Goal: Find specific page/section: Find specific page/section

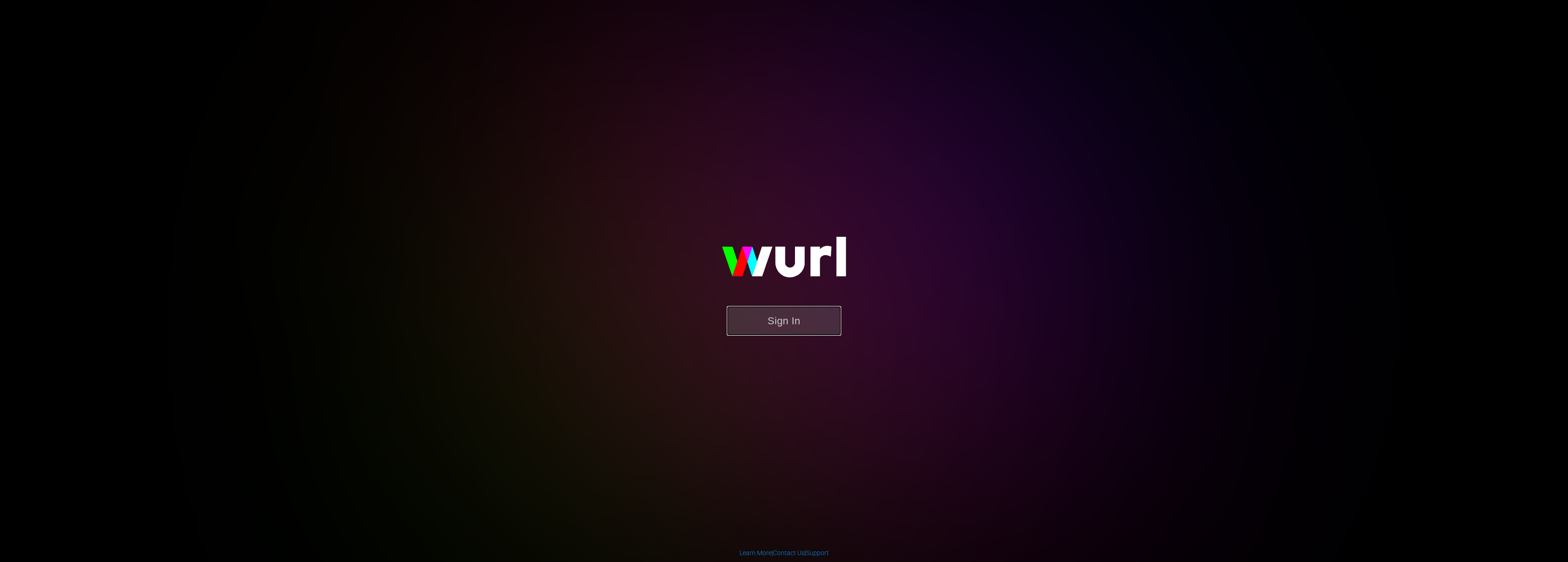
click at [797, 323] on button "Sign In" at bounding box center [784, 320] width 114 height 30
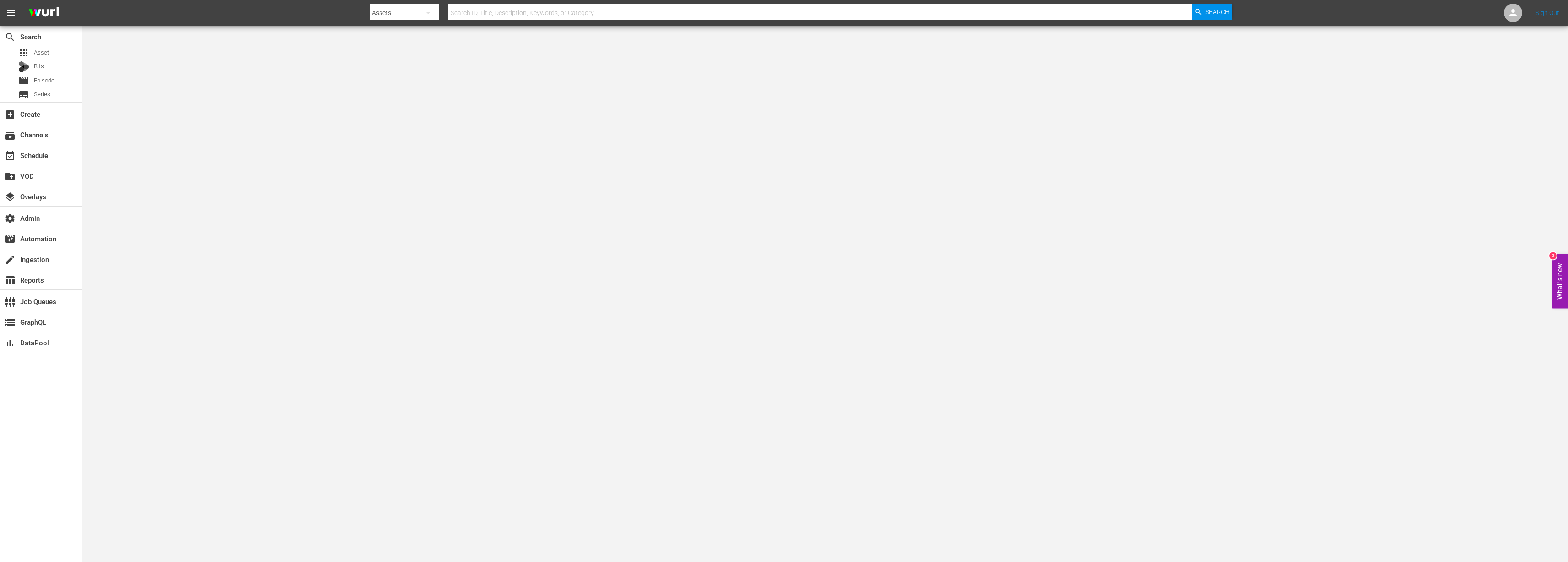
click at [567, 10] on input "text" at bounding box center [820, 12] width 743 height 22
click at [42, 317] on div "storage GraphQL" at bounding box center [26, 320] width 52 height 8
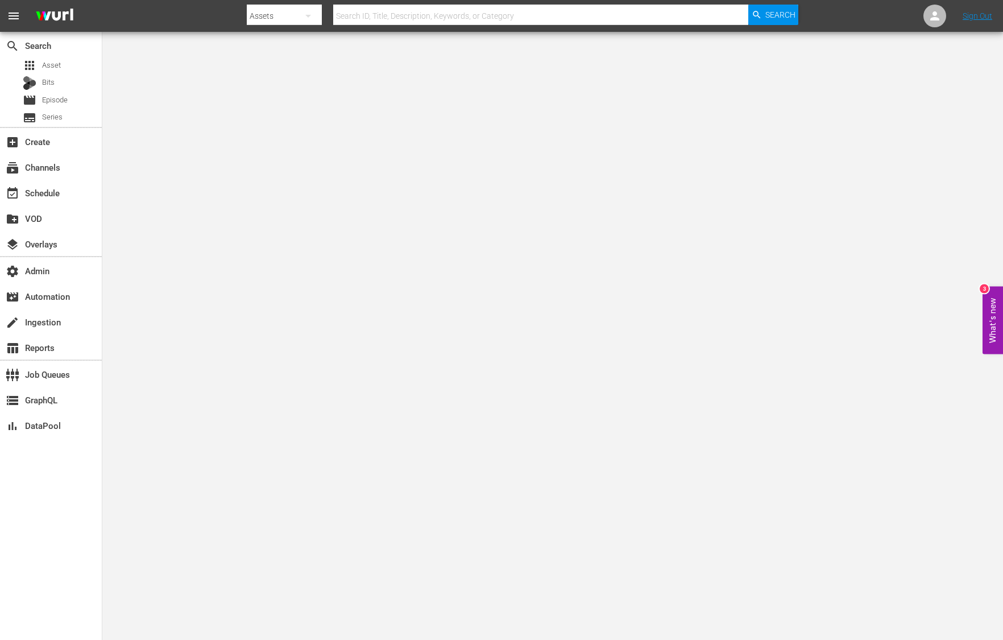
click at [429, 9] on input "text" at bounding box center [540, 15] width 415 height 27
click at [313, 15] on icon "button" at bounding box center [308, 16] width 14 height 14
click at [289, 49] on div "Channels" at bounding box center [282, 48] width 45 height 18
click at [374, 22] on input "text" at bounding box center [540, 15] width 415 height 27
type input "aenetworks"
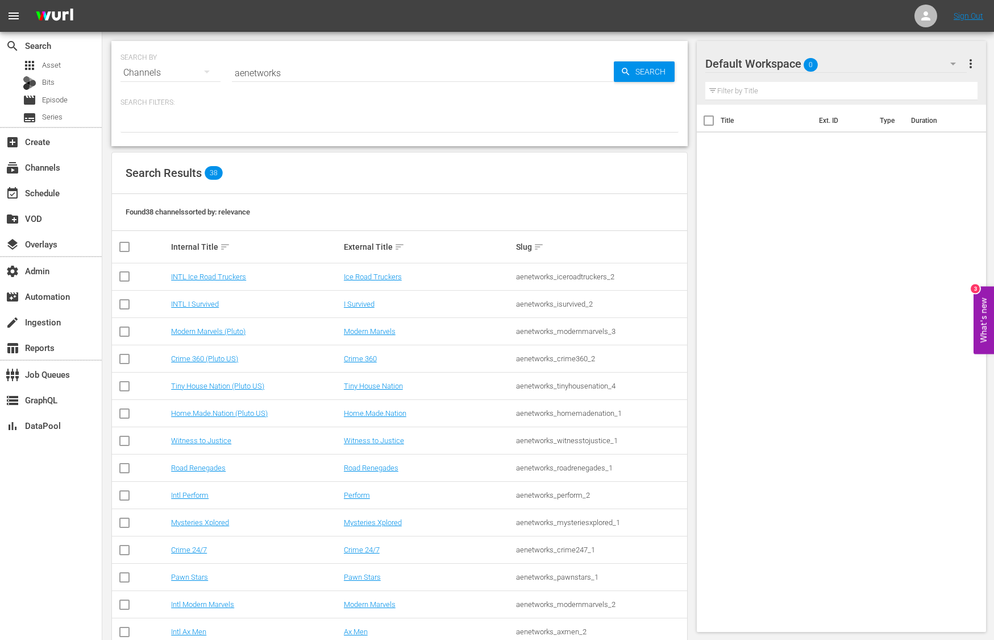
click at [571, 413] on div "aenetworks_homemadenation_1" at bounding box center [600, 413] width 169 height 9
copy div "aenetworks_homemadenation_1"
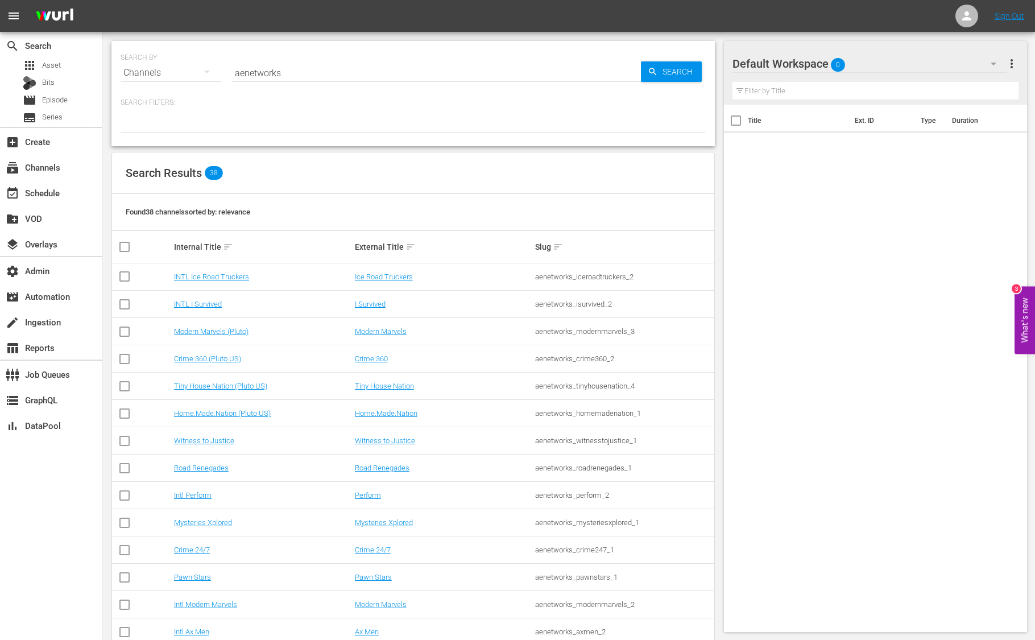
click at [157, 71] on div "Channels" at bounding box center [171, 73] width 100 height 32
click at [154, 150] on div "Episodes" at bounding box center [156, 149] width 45 height 18
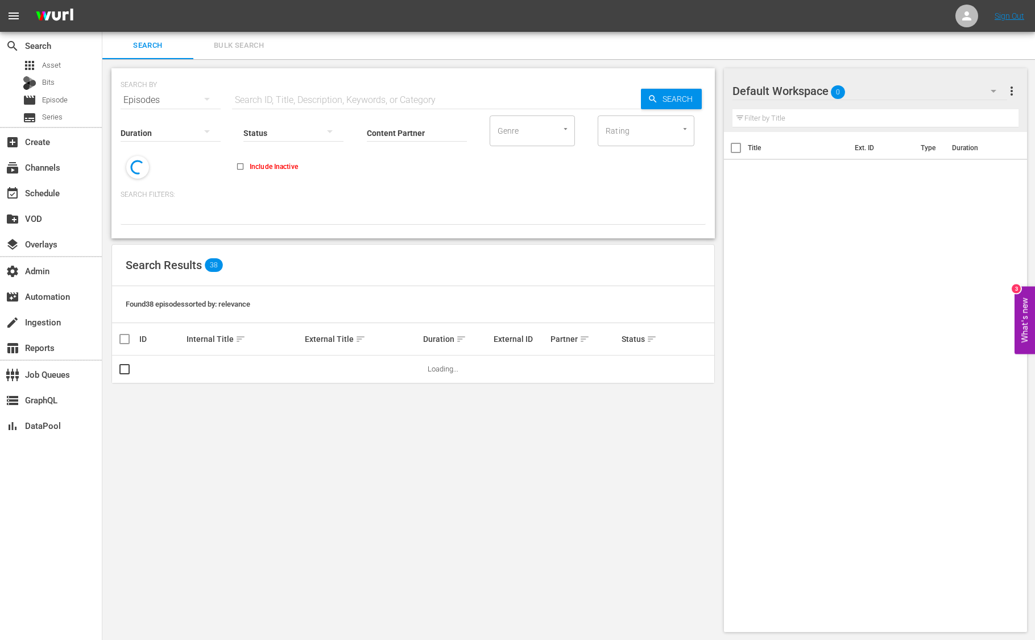
click at [271, 105] on div "Status" at bounding box center [293, 125] width 100 height 41
click at [275, 101] on input "text" at bounding box center [436, 99] width 409 height 27
paste input "171817"
type input "171817"
click at [689, 97] on span "Search" at bounding box center [680, 99] width 44 height 20
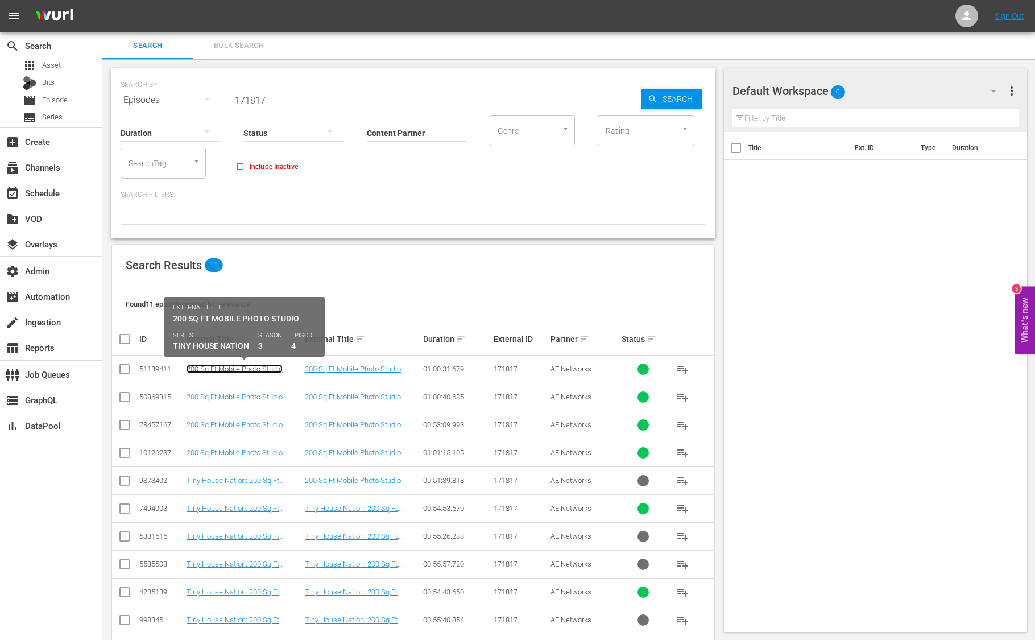
click at [267, 369] on link "200 Sq Ft Mobile Photo Studio" at bounding box center [234, 368] width 96 height 9
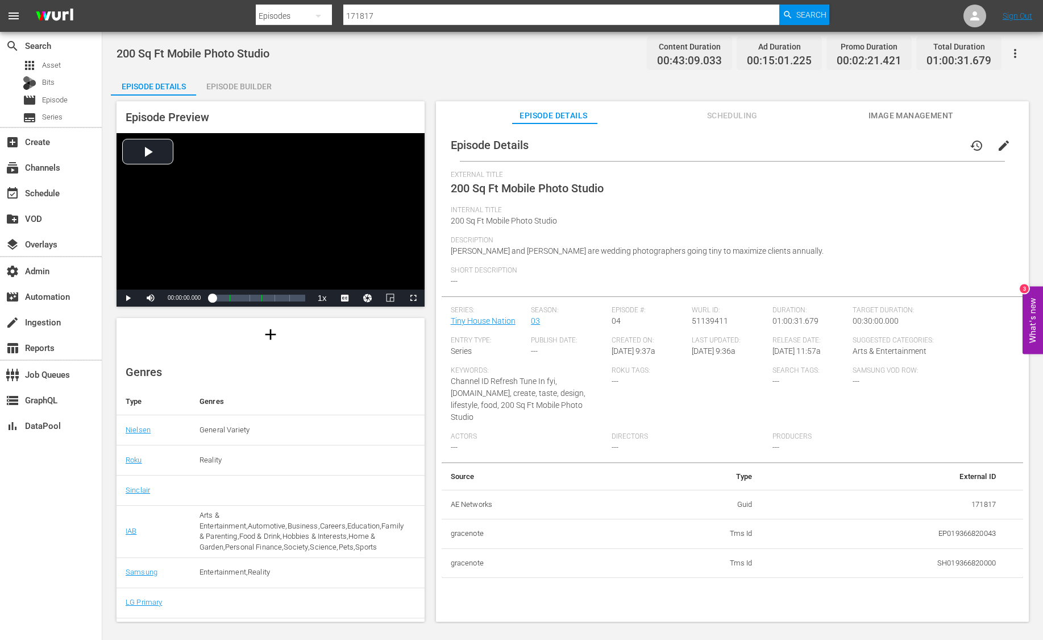
scroll to position [100, 0]
